Goal: Information Seeking & Learning: Learn about a topic

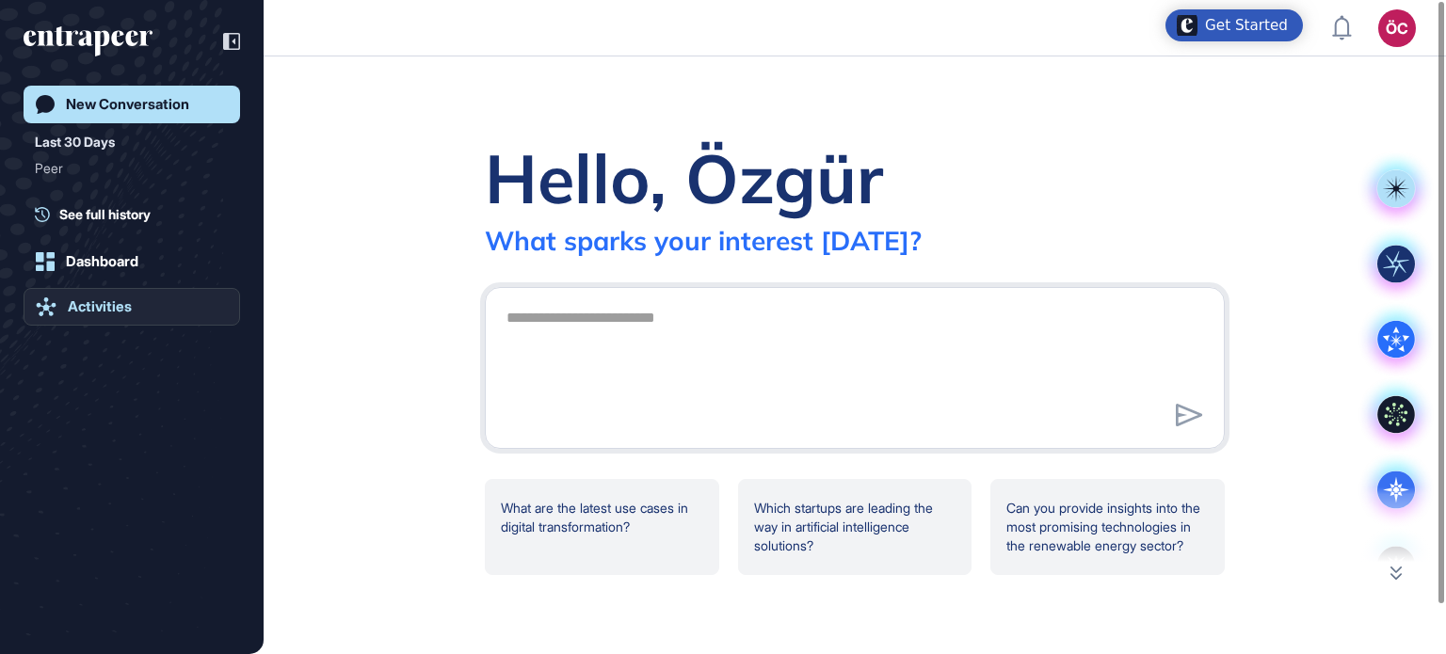
click at [96, 303] on div "Activities" at bounding box center [100, 306] width 64 height 17
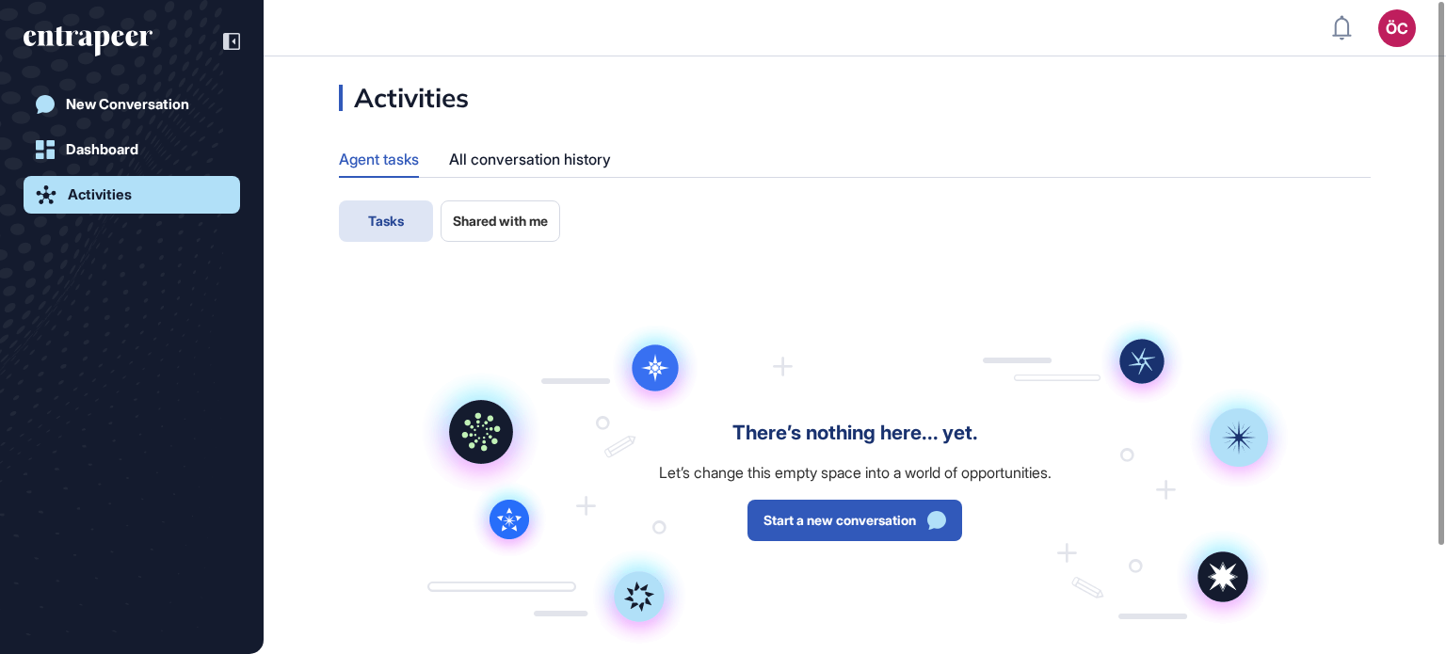
click at [493, 223] on span "Shared with me" at bounding box center [500, 221] width 95 height 15
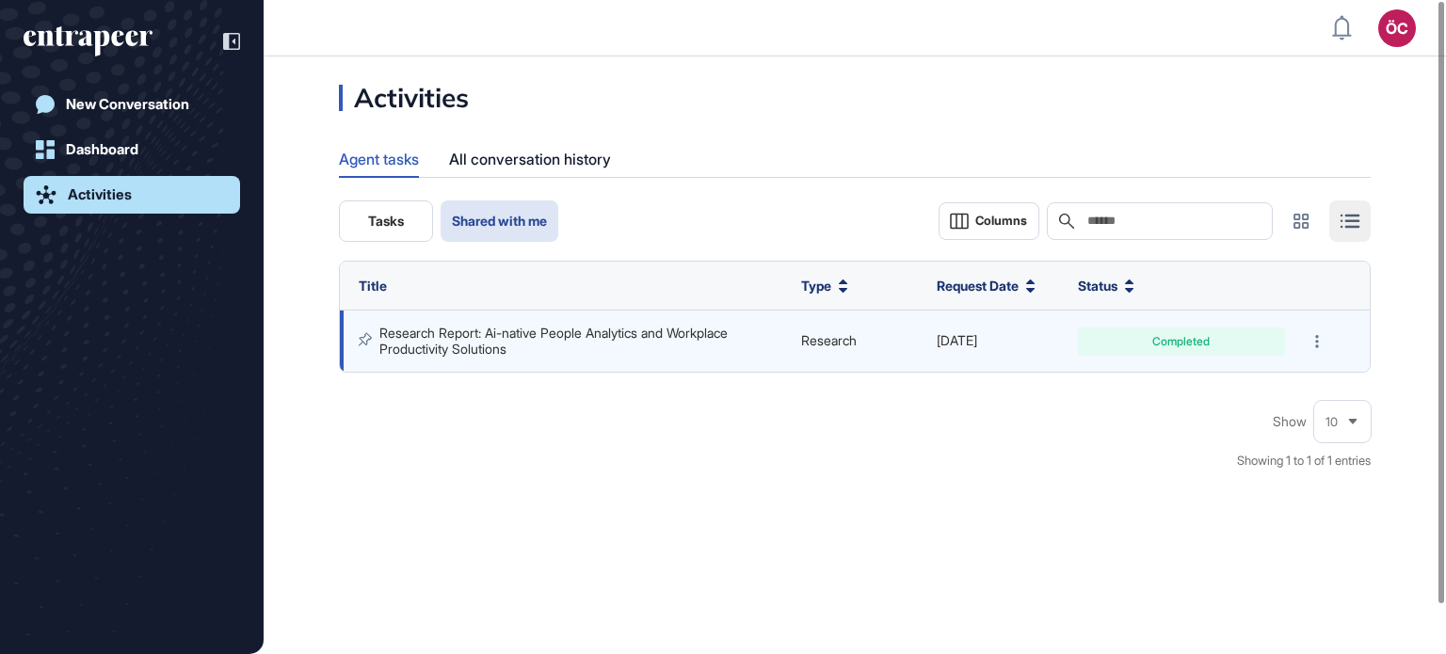
click at [670, 334] on link "Research Report: Ai-native People Analytics and Workplace Productivity Solutions" at bounding box center [555, 340] width 352 height 31
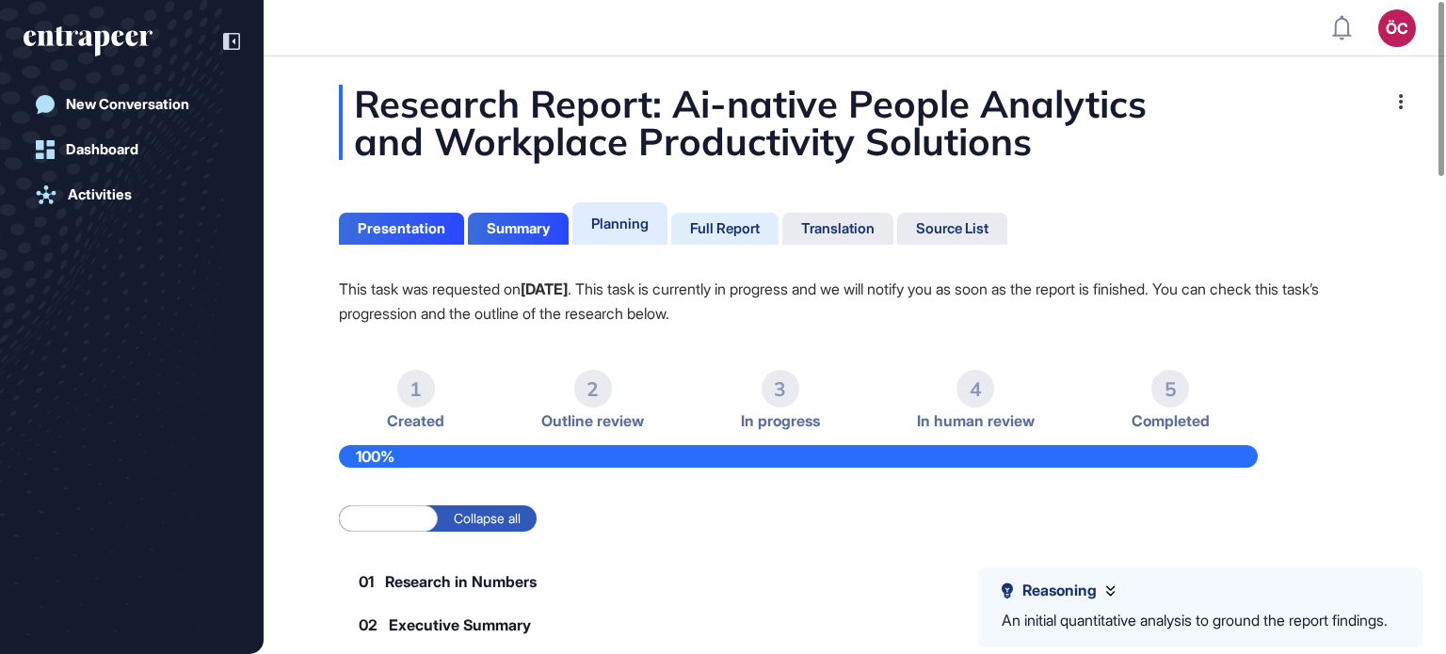
click at [714, 225] on div "Full Report" at bounding box center [725, 228] width 70 height 17
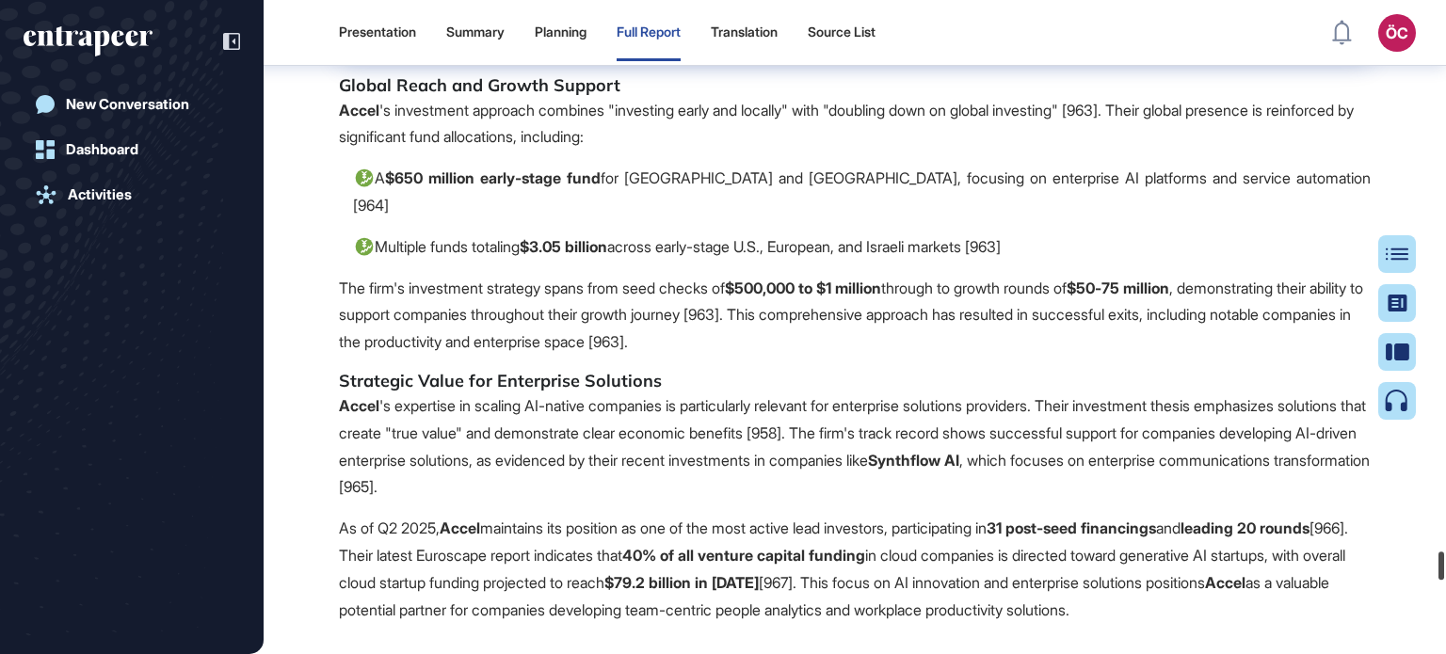
scroll to position [107028, 0]
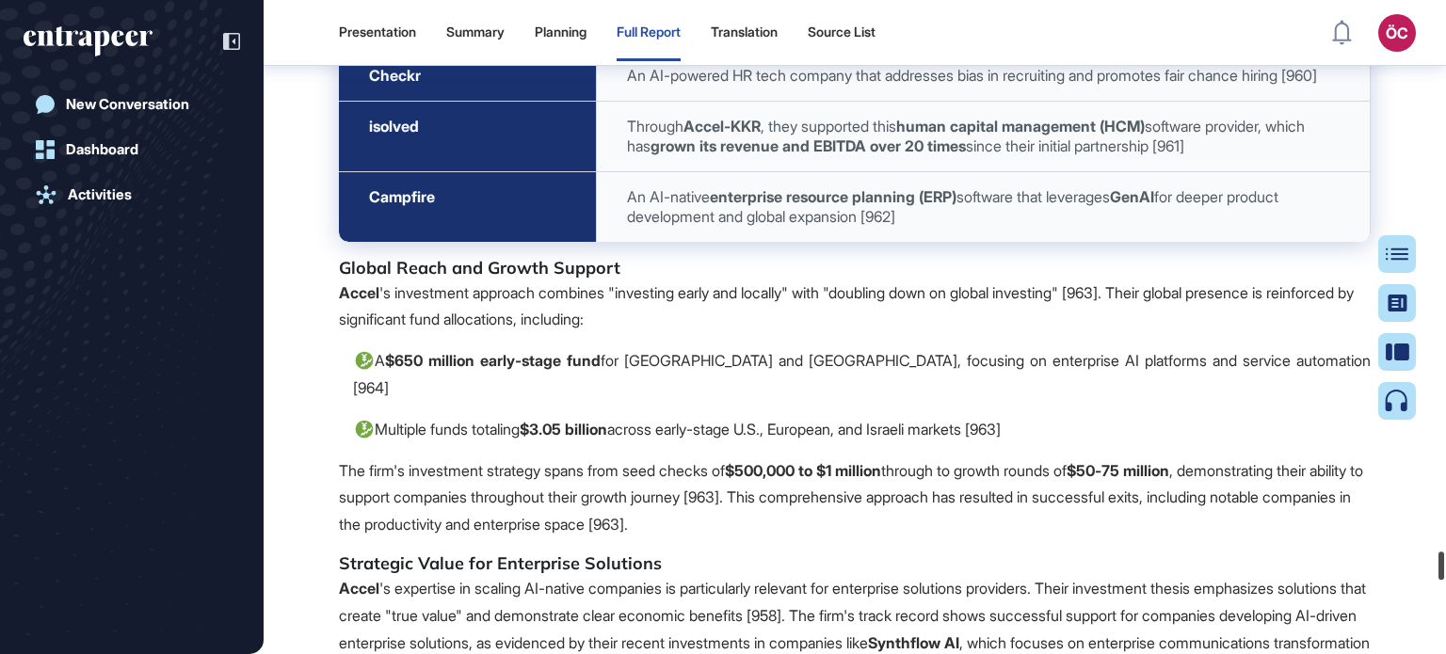
drag, startPoint x: 1420, startPoint y: 221, endPoint x: 1443, endPoint y: 569, distance: 348.2
click at [1443, 569] on div at bounding box center [1442, 566] width 6 height 28
click at [876, 25] on div "Source List" at bounding box center [842, 32] width 68 height 16
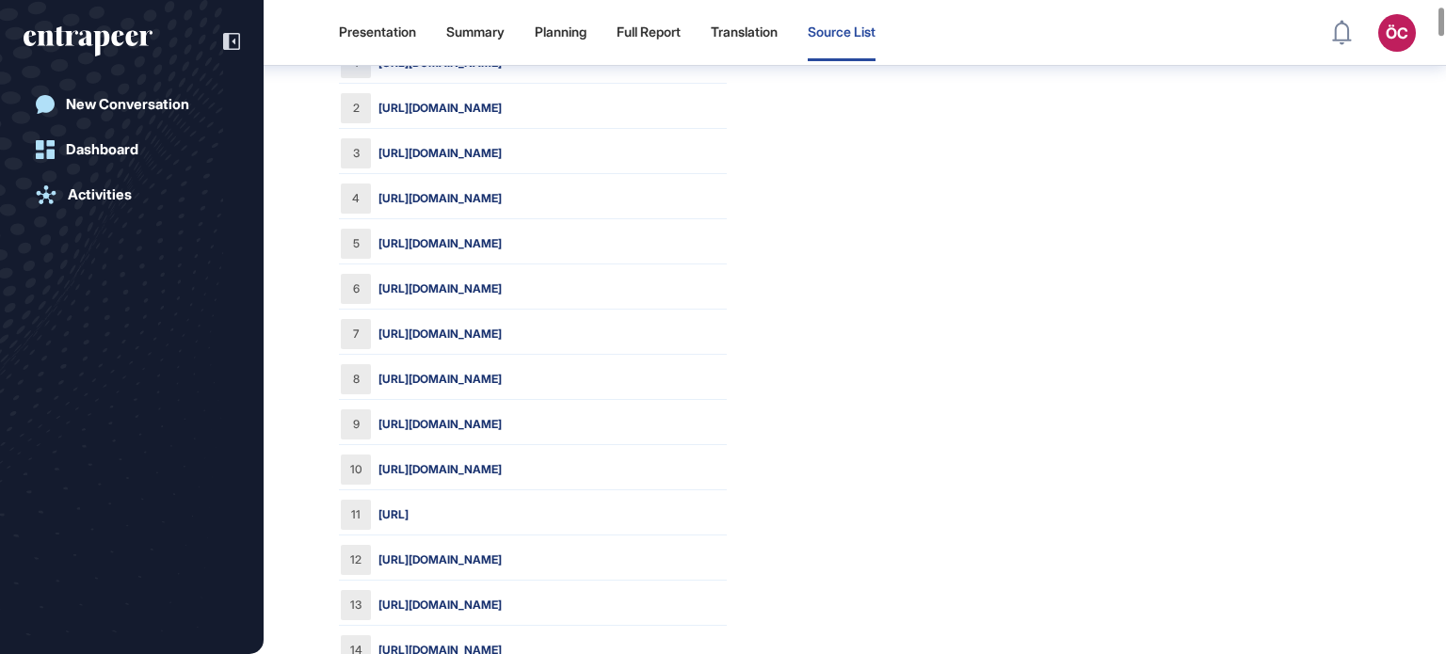
scroll to position [197, 0]
